Goal: Check status: Check status

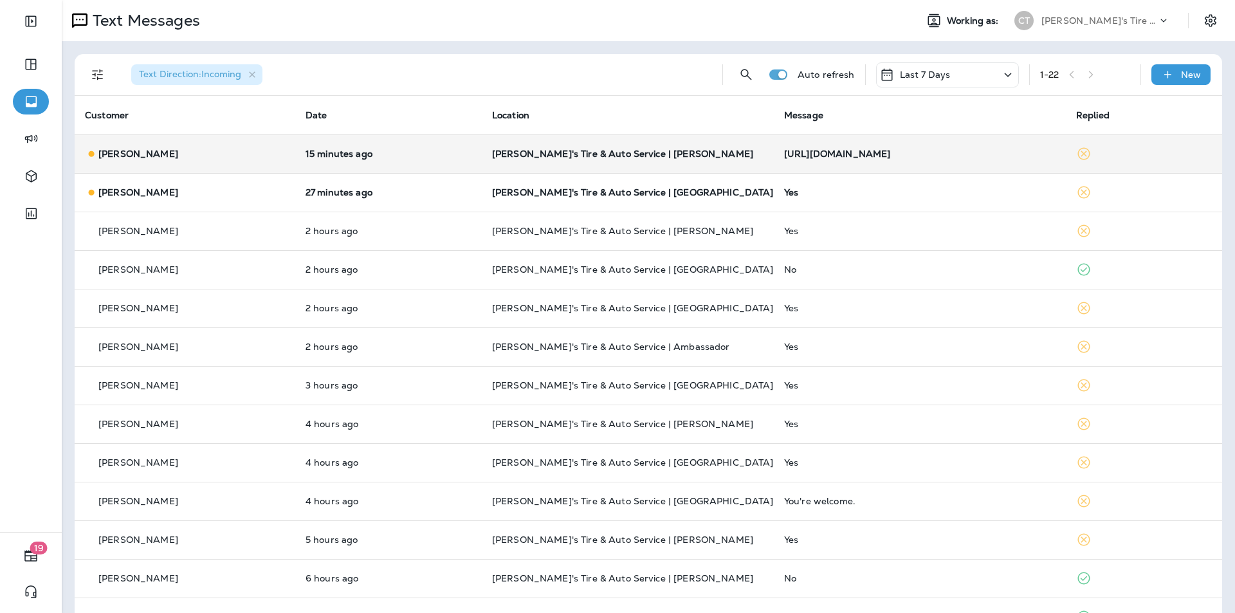
click at [712, 147] on td "[PERSON_NAME]'s Tire & Auto Service | [PERSON_NAME]" at bounding box center [628, 153] width 292 height 39
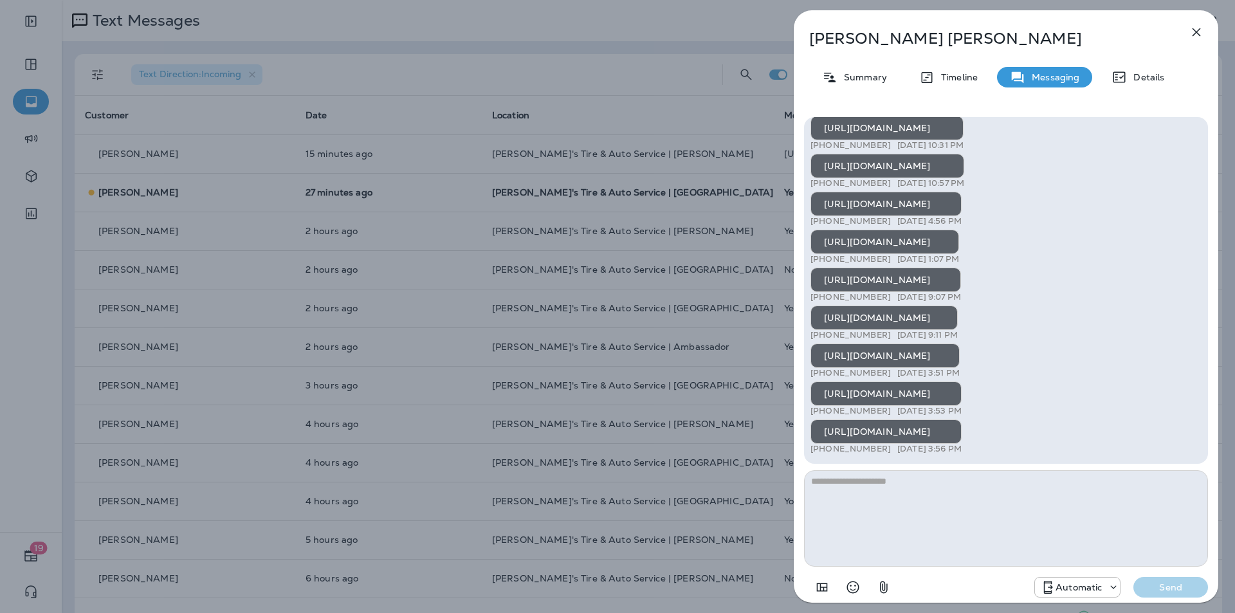
click at [1195, 35] on icon "button" at bounding box center [1196, 31] width 15 height 15
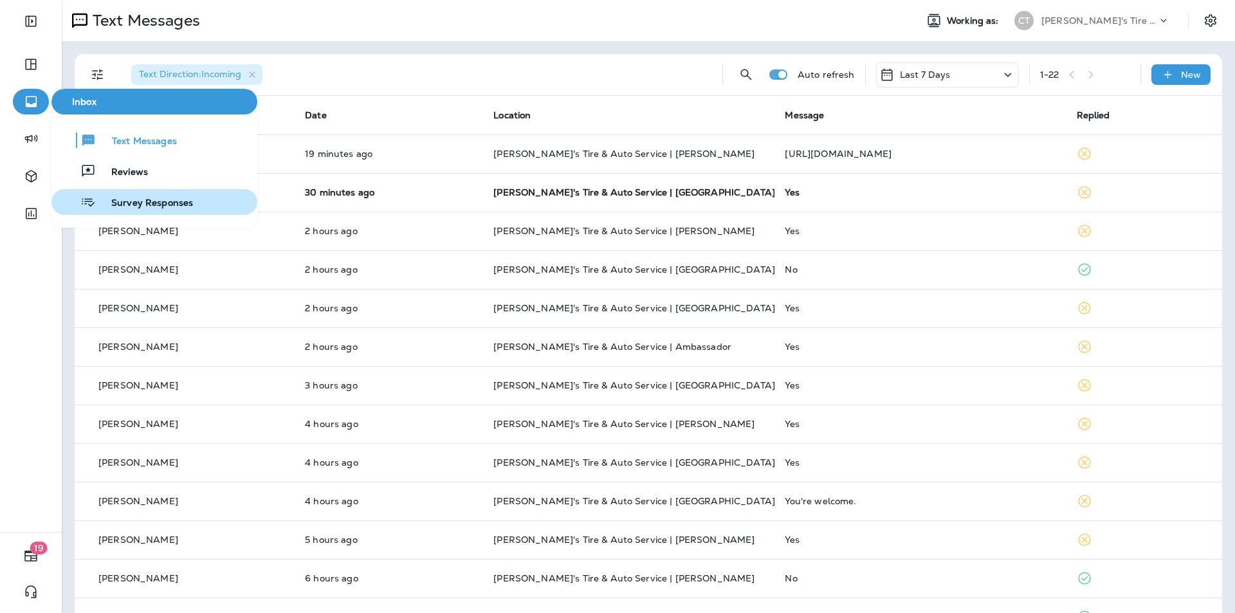
click at [142, 199] on span "Survey Responses" at bounding box center [144, 203] width 97 height 12
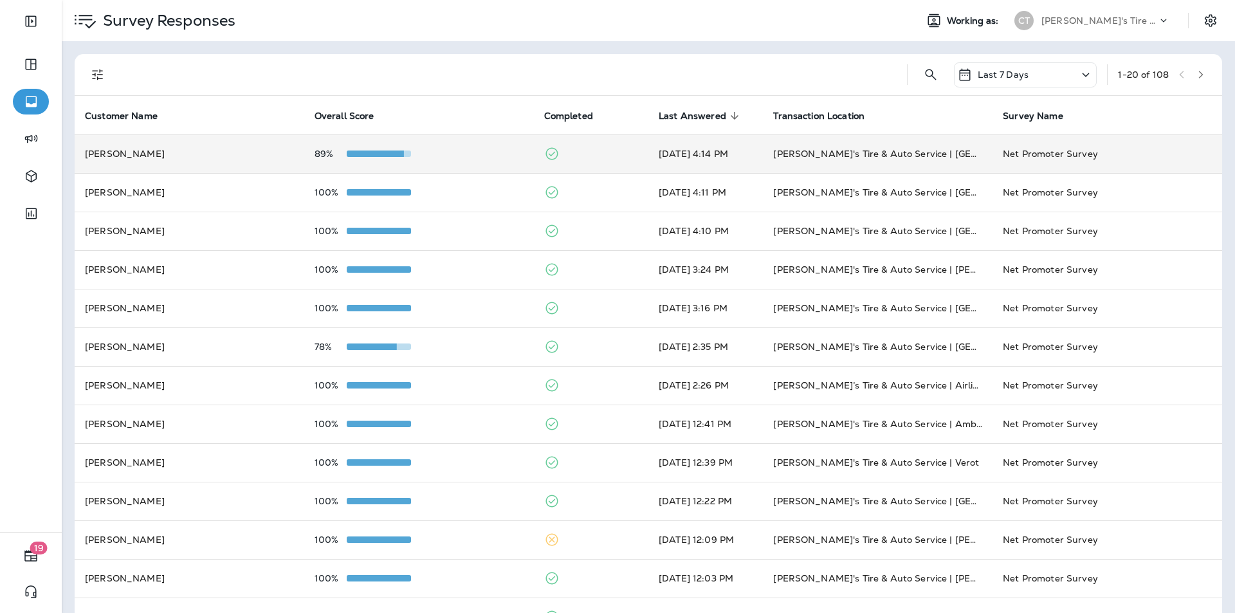
click at [475, 153] on div "89%" at bounding box center [419, 154] width 209 height 10
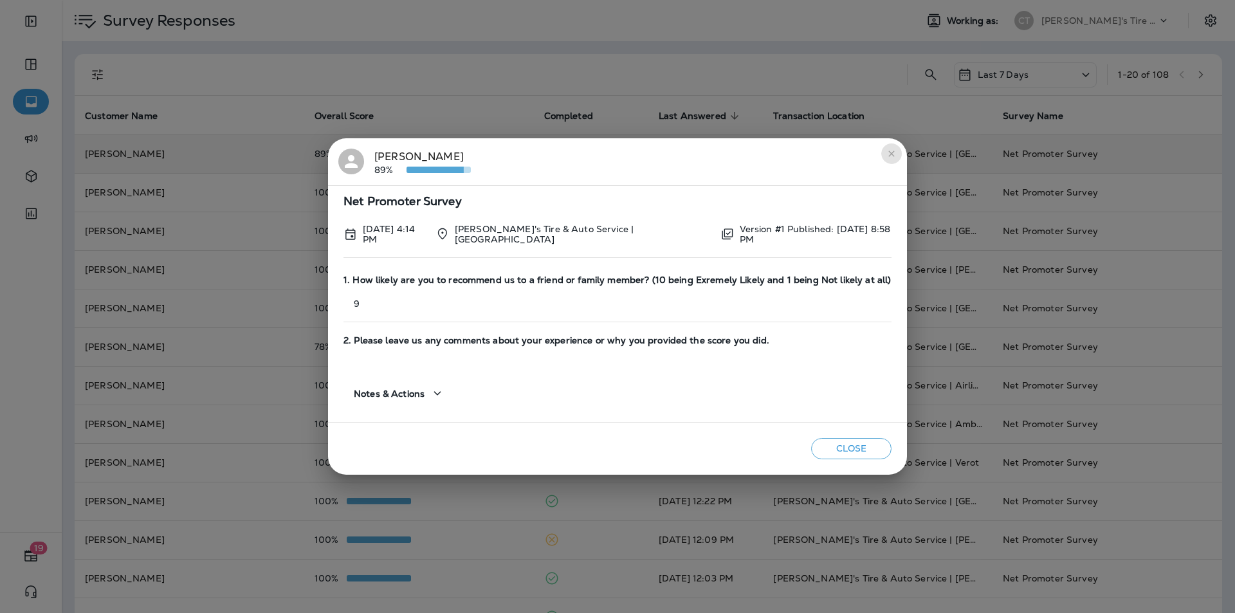
click at [894, 156] on icon "close" at bounding box center [891, 154] width 10 height 10
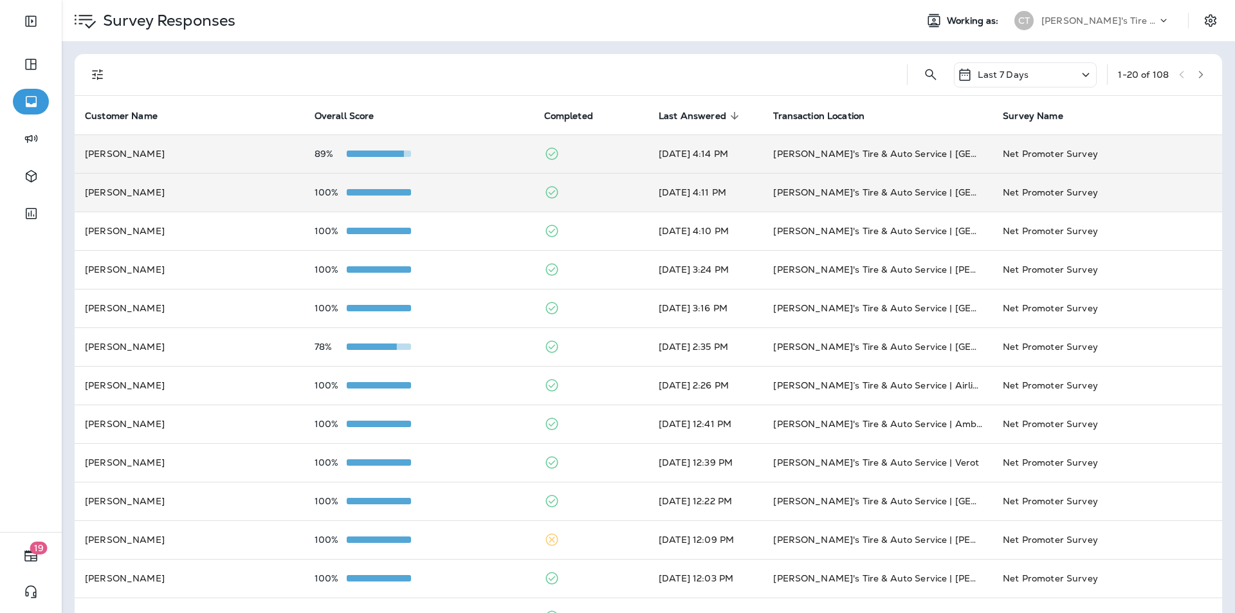
click at [471, 185] on td "100%" at bounding box center [419, 192] width 230 height 39
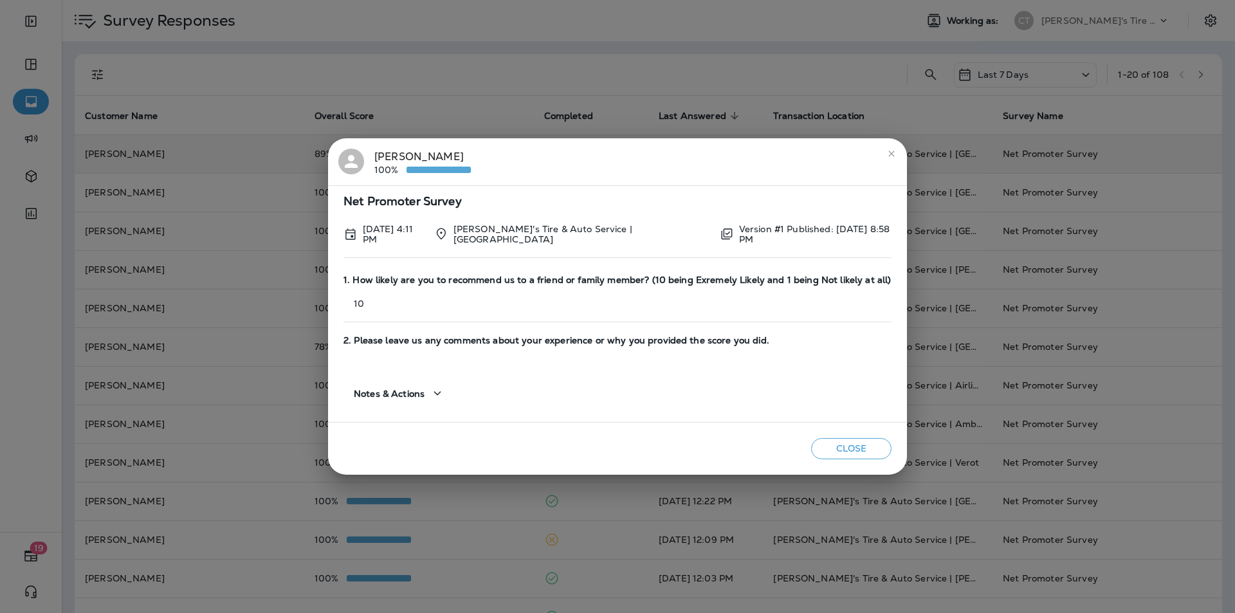
click at [889, 152] on icon "close" at bounding box center [891, 154] width 10 height 10
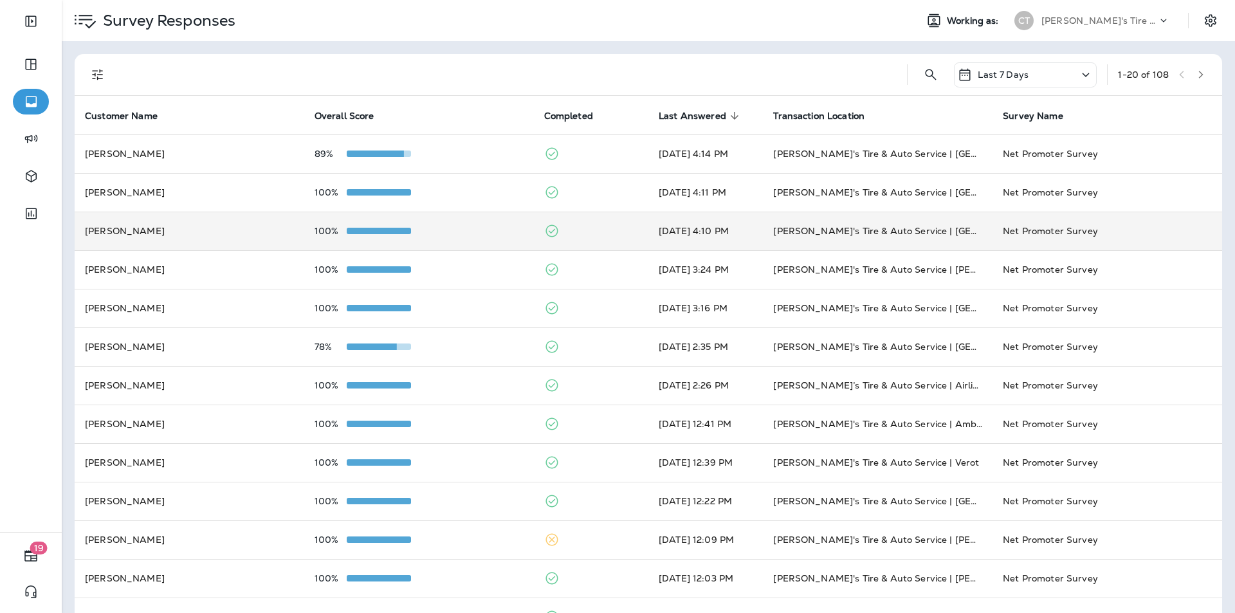
click at [452, 230] on div "100%" at bounding box center [419, 231] width 209 height 10
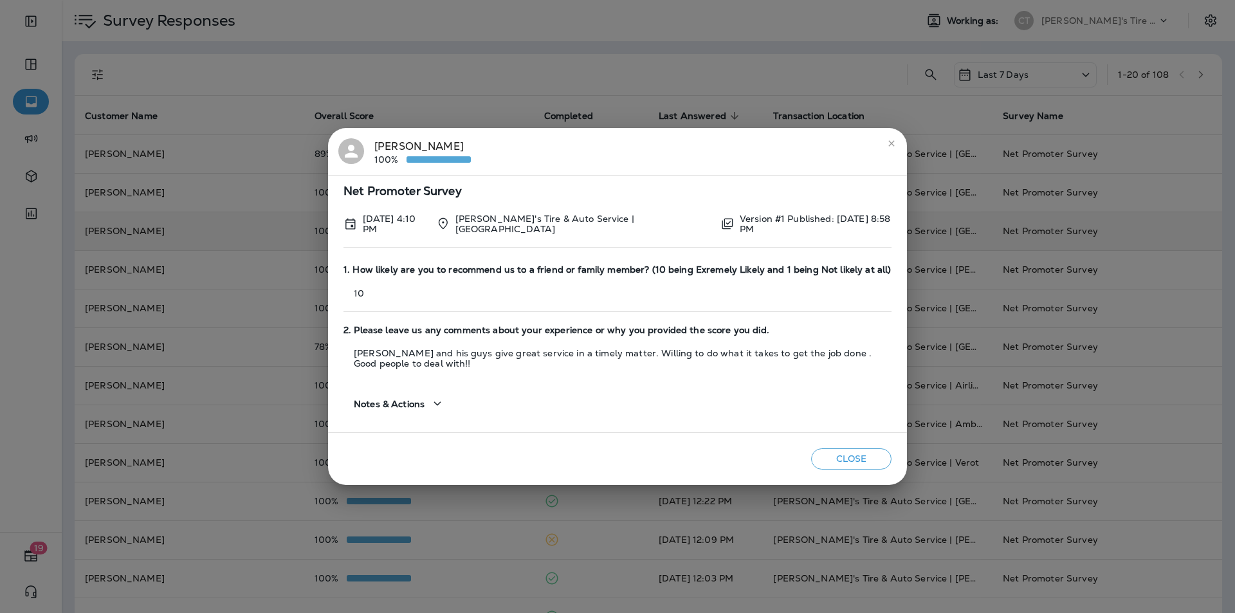
click at [893, 146] on icon "close" at bounding box center [891, 143] width 10 height 10
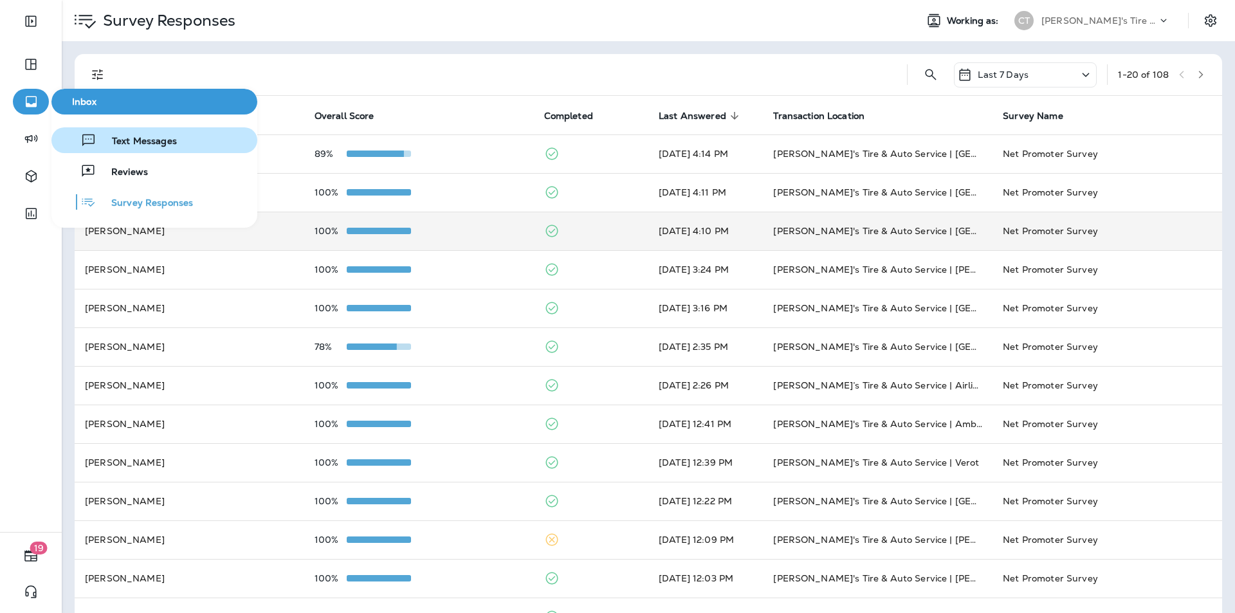
click at [115, 138] on span "Text Messages" at bounding box center [136, 142] width 80 height 12
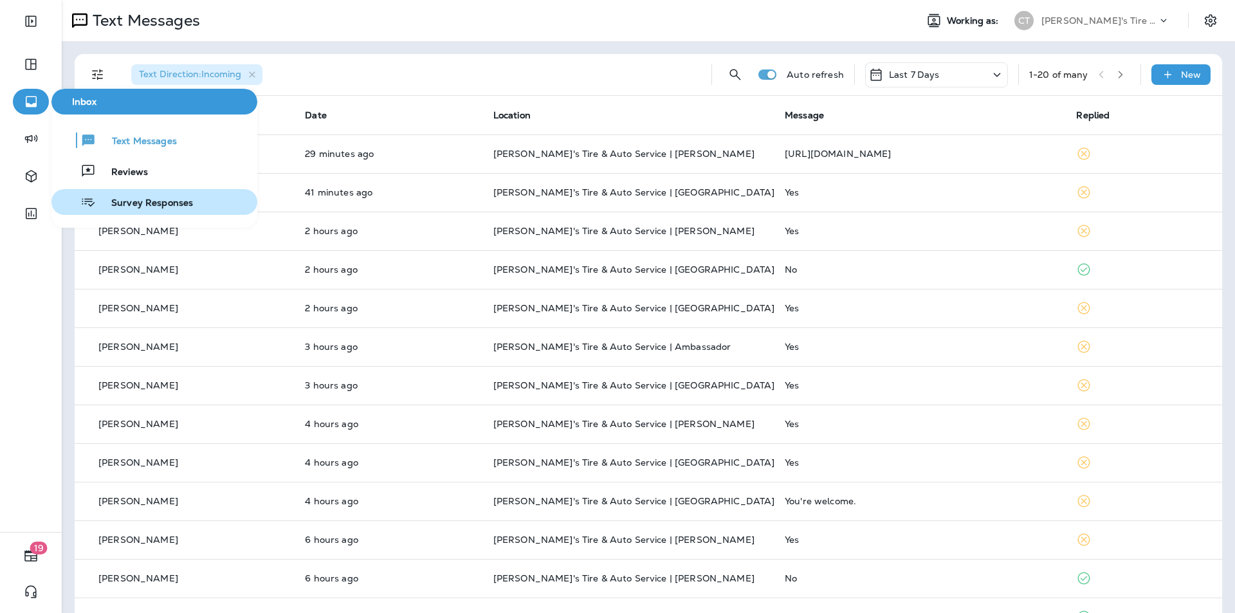
click at [140, 199] on span "Survey Responses" at bounding box center [144, 203] width 97 height 12
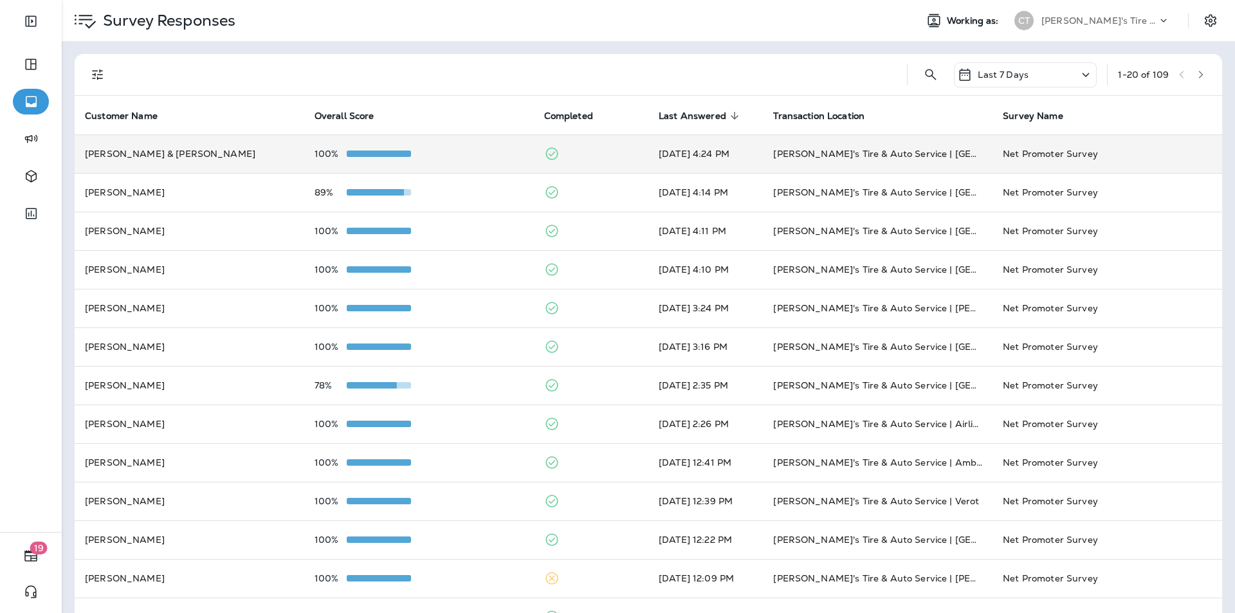
click at [463, 149] on div "100%" at bounding box center [419, 154] width 209 height 10
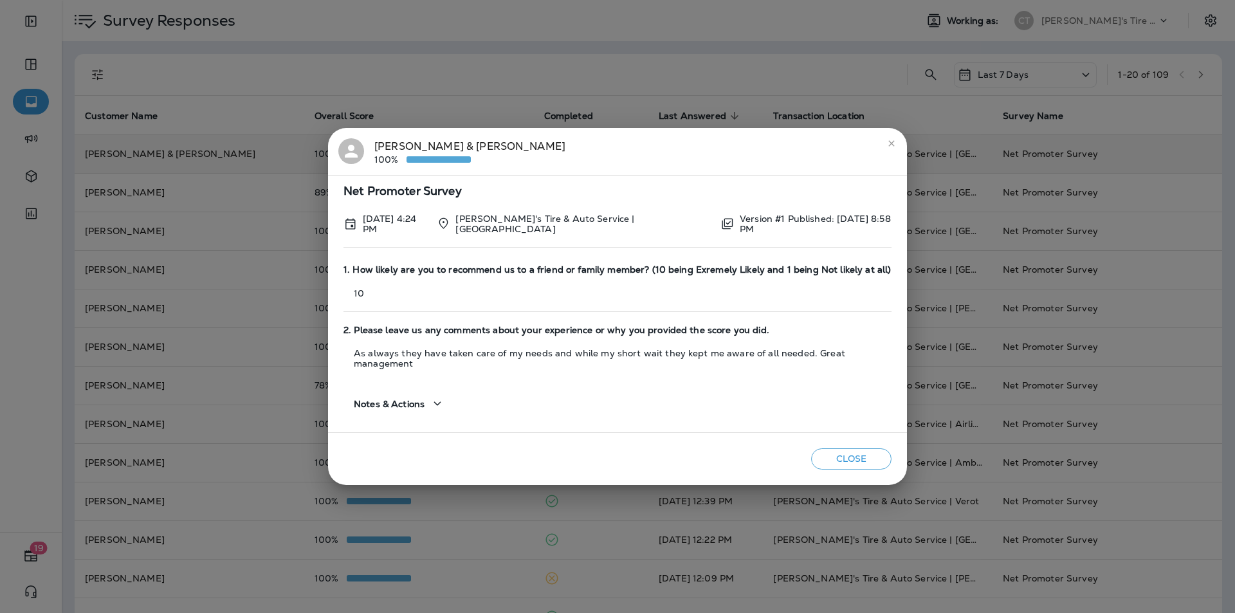
click at [892, 146] on icon "close" at bounding box center [891, 143] width 10 height 10
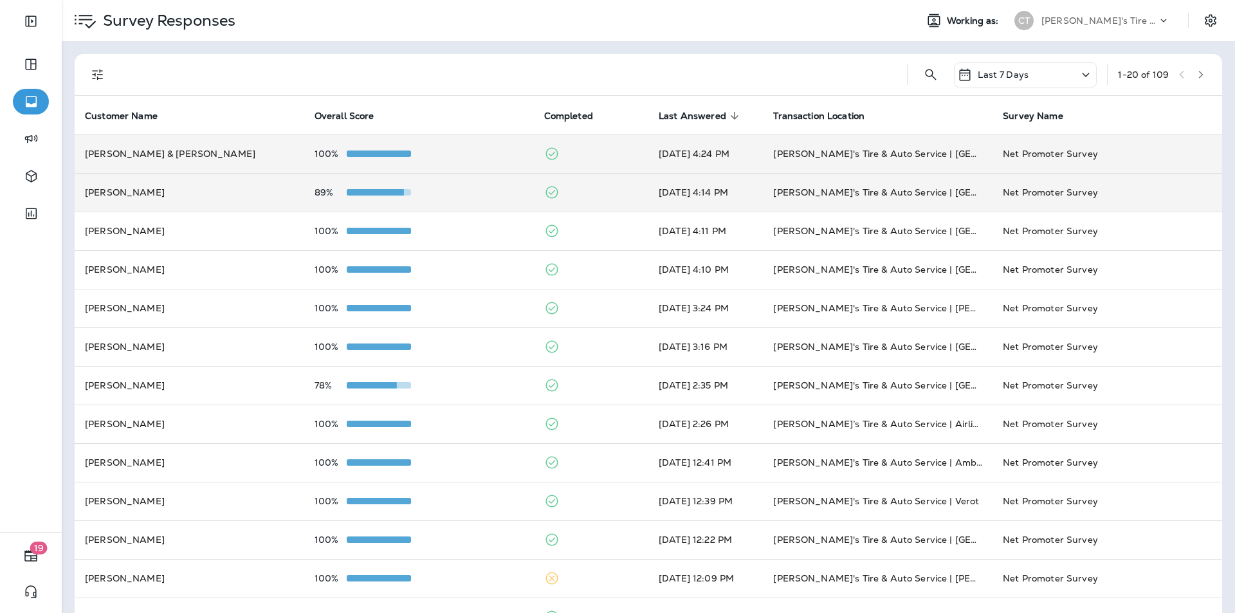
click at [509, 183] on td "89%" at bounding box center [419, 192] width 230 height 39
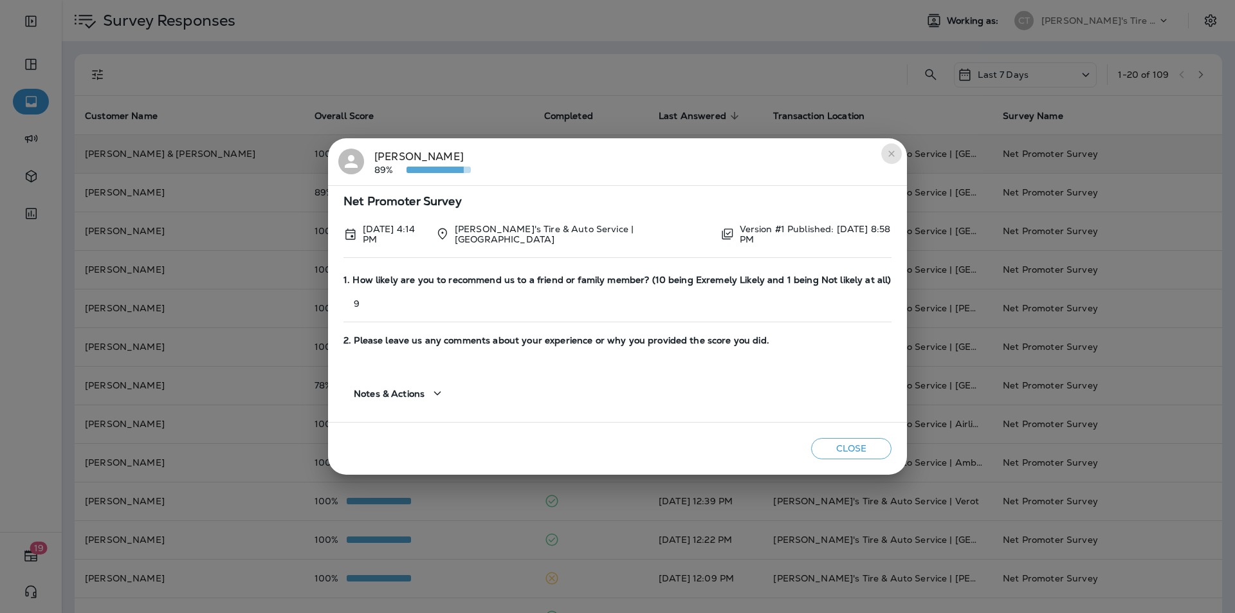
click at [889, 156] on icon "close" at bounding box center [891, 154] width 10 height 10
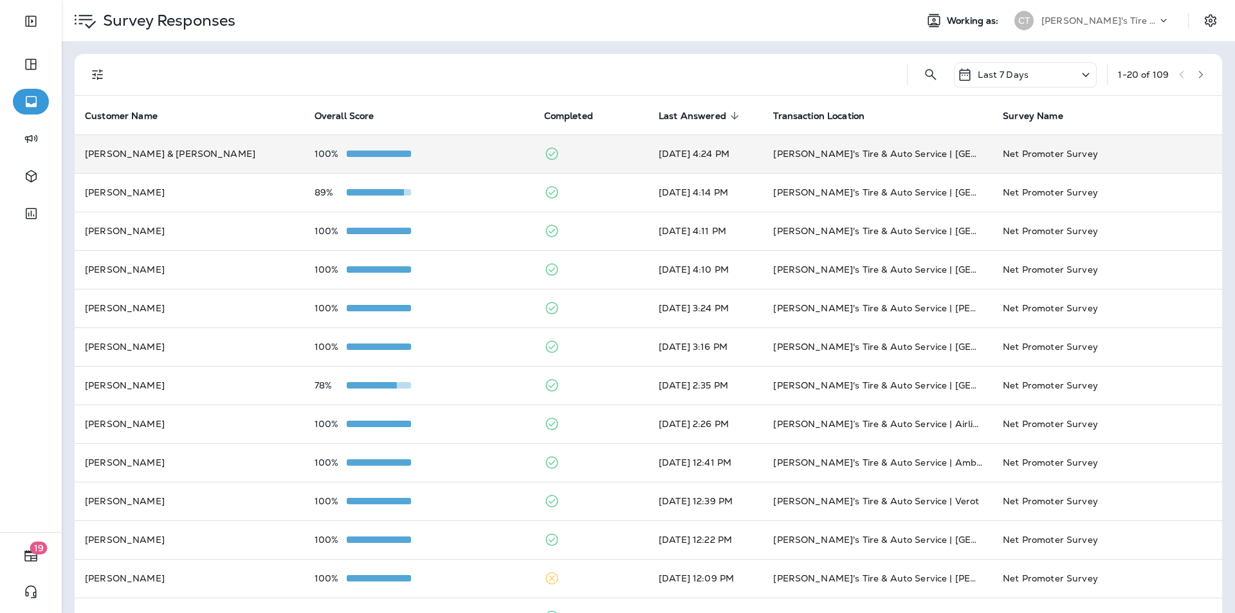
click at [484, 153] on div "100%" at bounding box center [419, 154] width 209 height 10
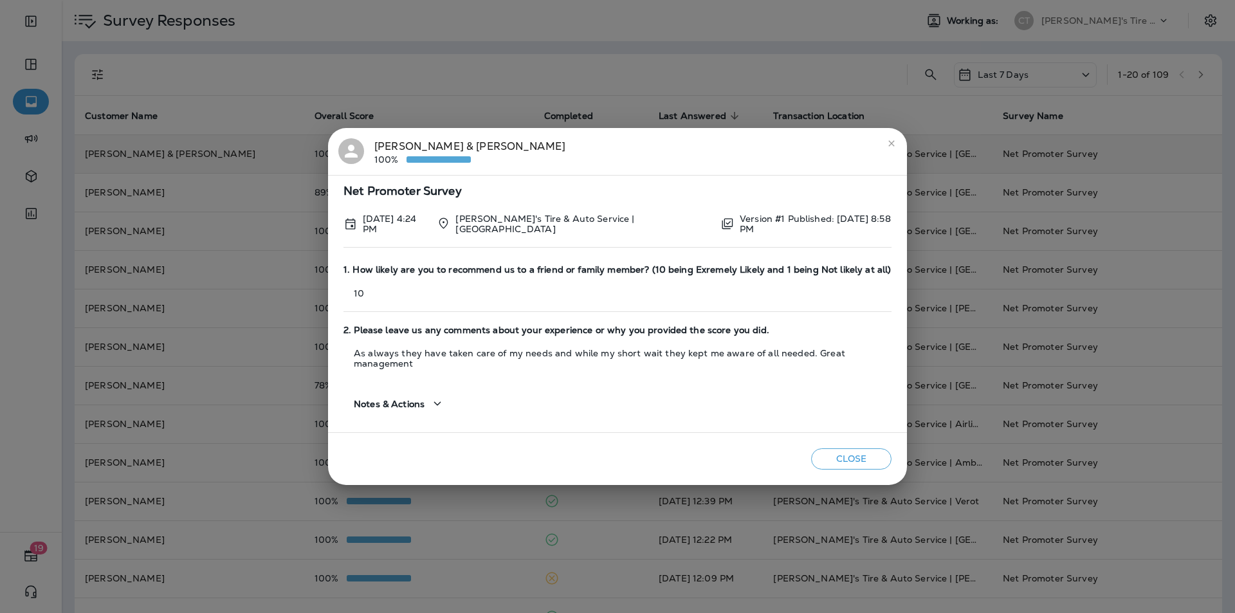
click at [883, 147] on button "close" at bounding box center [891, 143] width 21 height 21
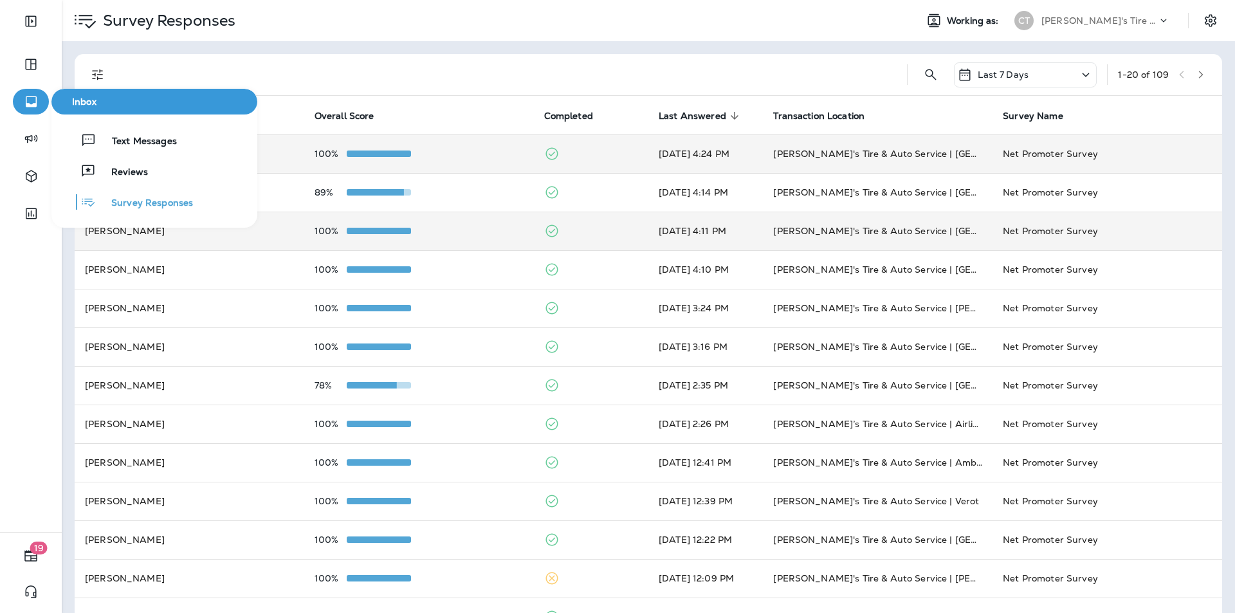
drag, startPoint x: 138, startPoint y: 203, endPoint x: 306, endPoint y: 230, distance: 170.7
click at [138, 203] on span "Survey Responses" at bounding box center [144, 203] width 97 height 12
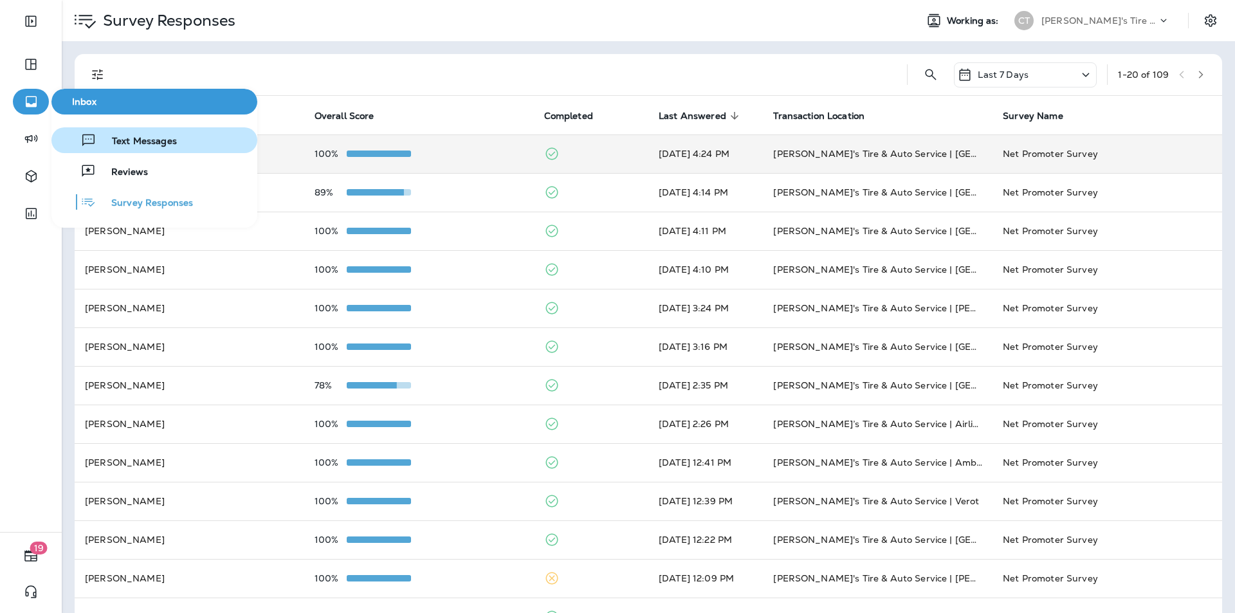
click at [134, 138] on span "Text Messages" at bounding box center [136, 142] width 80 height 12
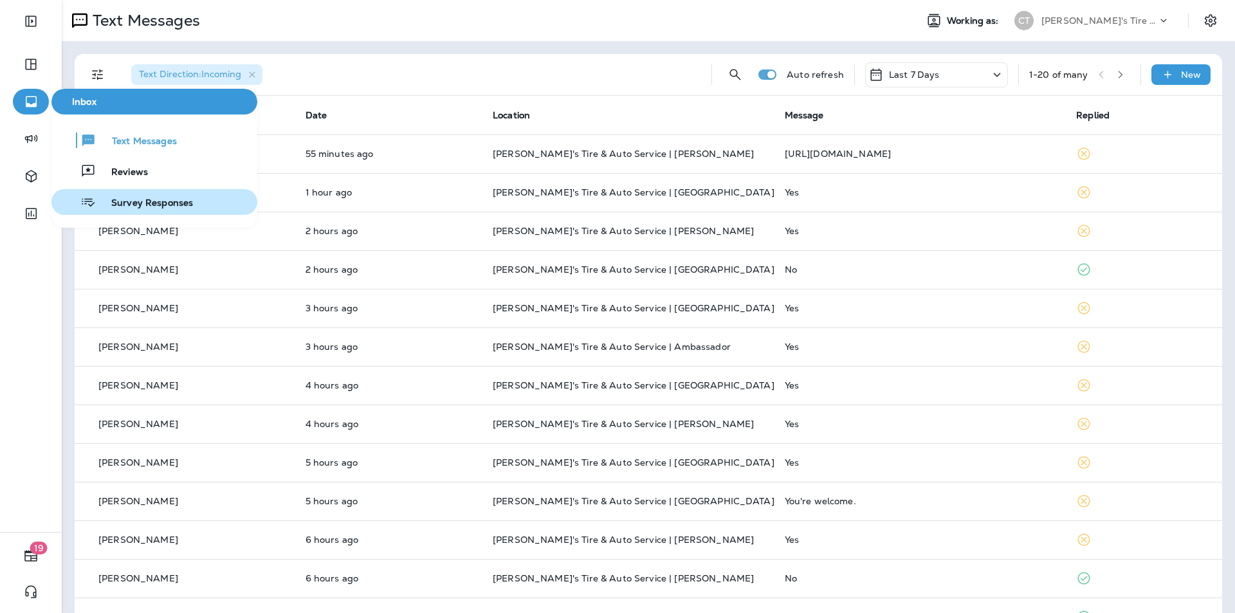
click at [128, 200] on span "Survey Responses" at bounding box center [144, 203] width 97 height 12
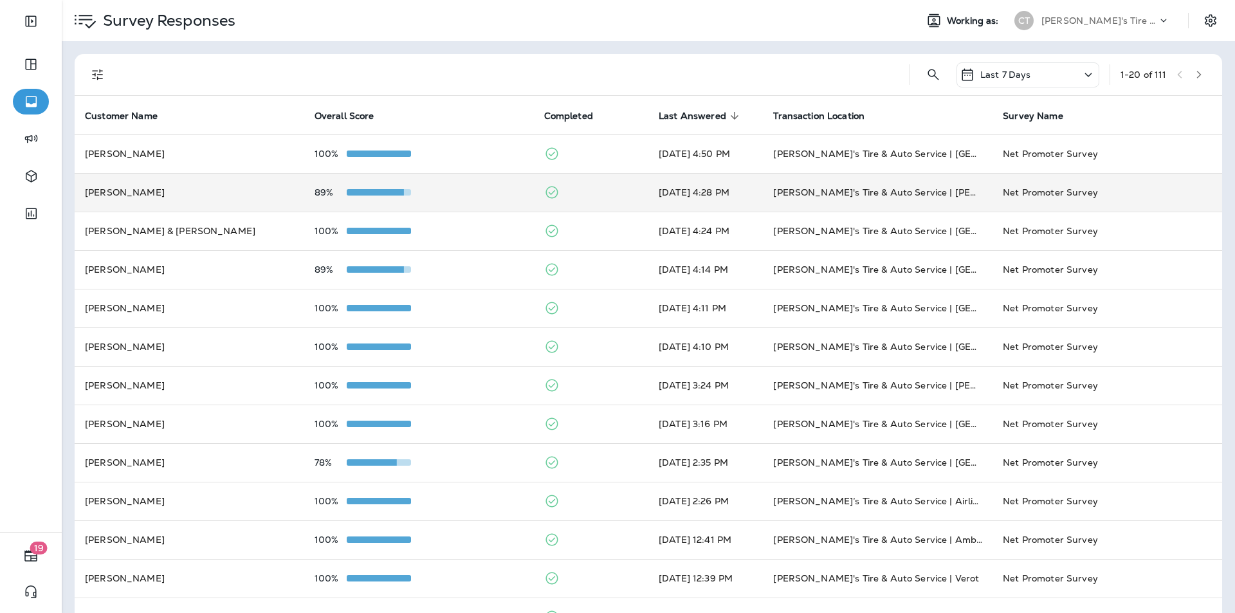
click at [489, 195] on div "89%" at bounding box center [419, 192] width 209 height 10
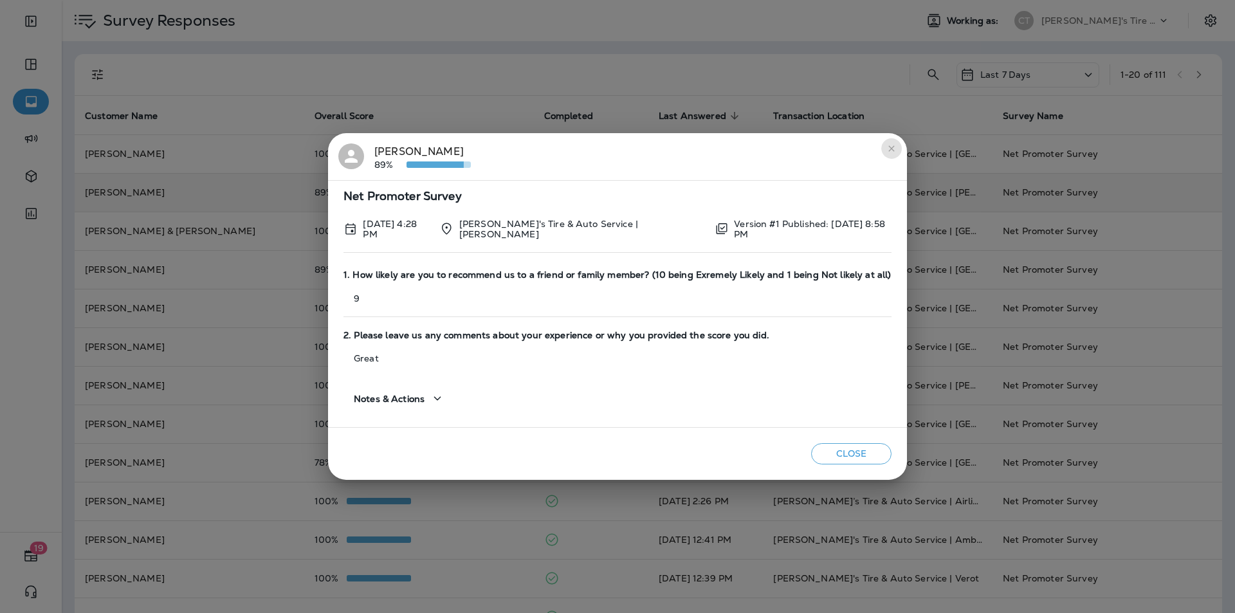
click at [886, 146] on icon "close" at bounding box center [891, 148] width 10 height 10
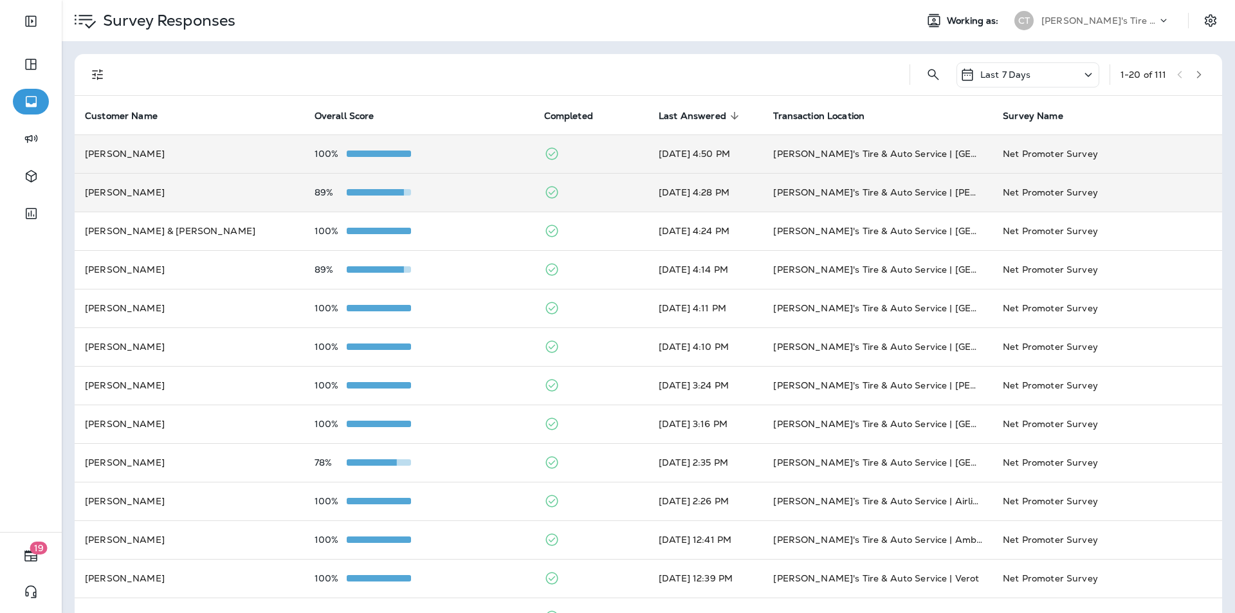
click at [483, 149] on div "100%" at bounding box center [419, 154] width 209 height 10
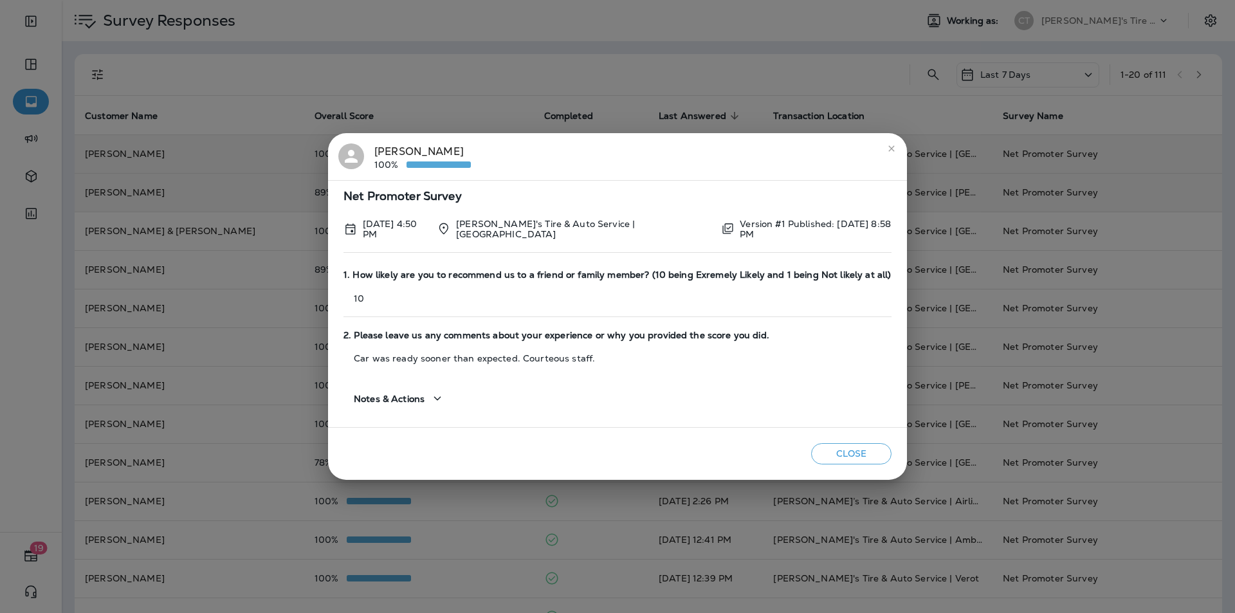
click at [892, 151] on icon "close" at bounding box center [891, 148] width 10 height 10
